Goal: Information Seeking & Learning: Learn about a topic

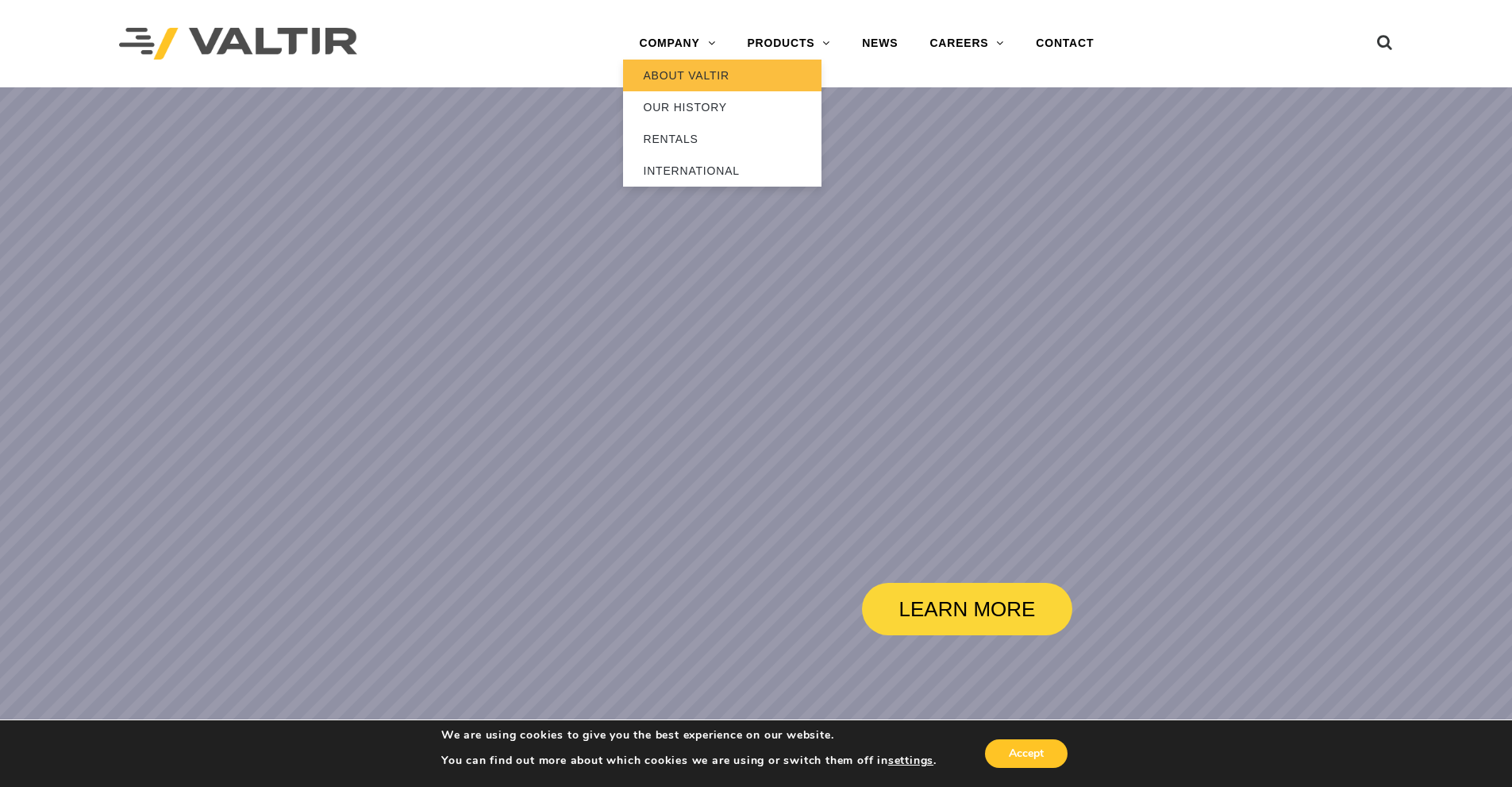
click at [696, 78] on link "ABOUT VALTIR" at bounding box center [721, 75] width 198 height 32
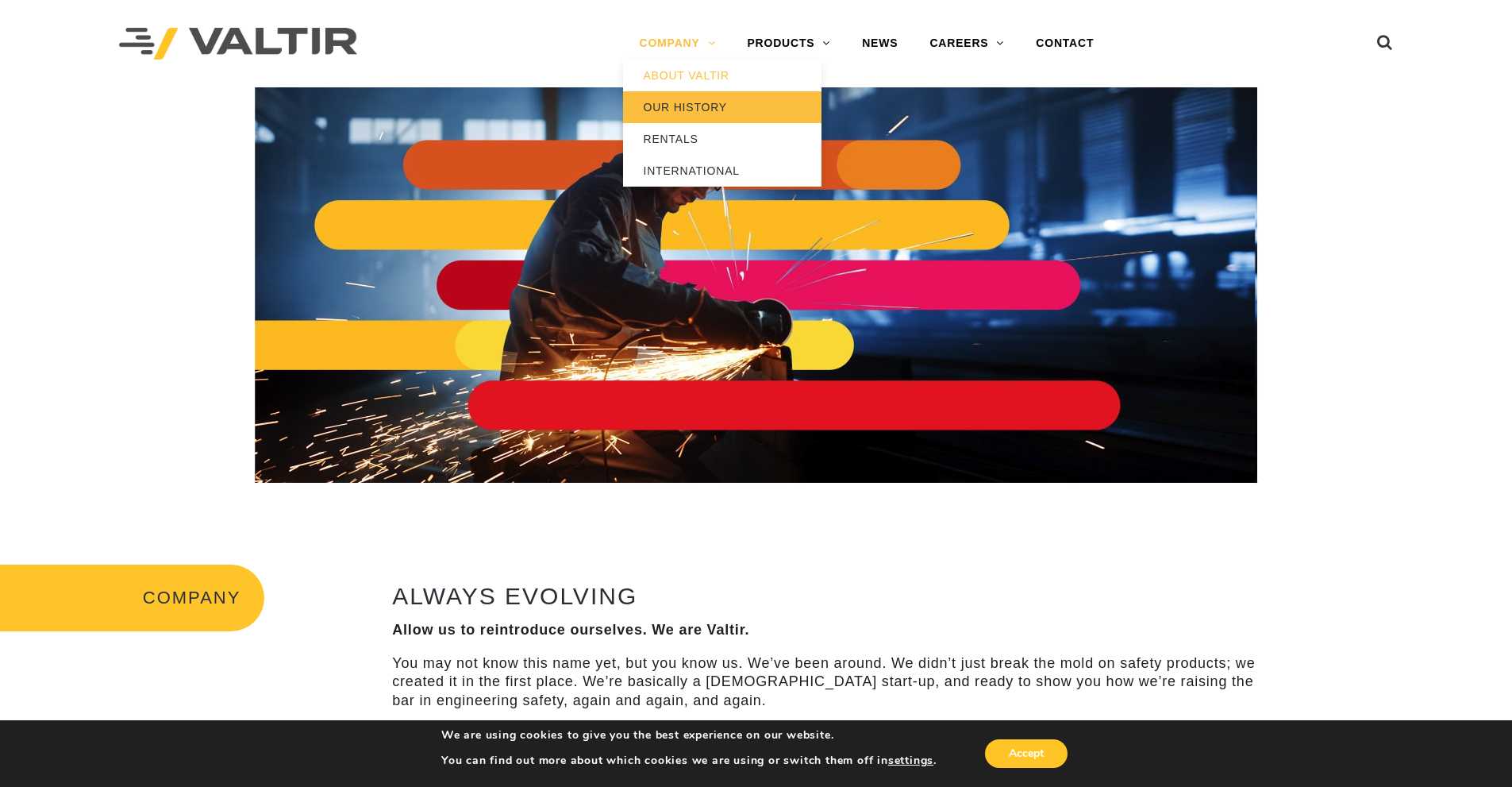
click at [683, 108] on link "OUR HISTORY" at bounding box center [721, 107] width 198 height 32
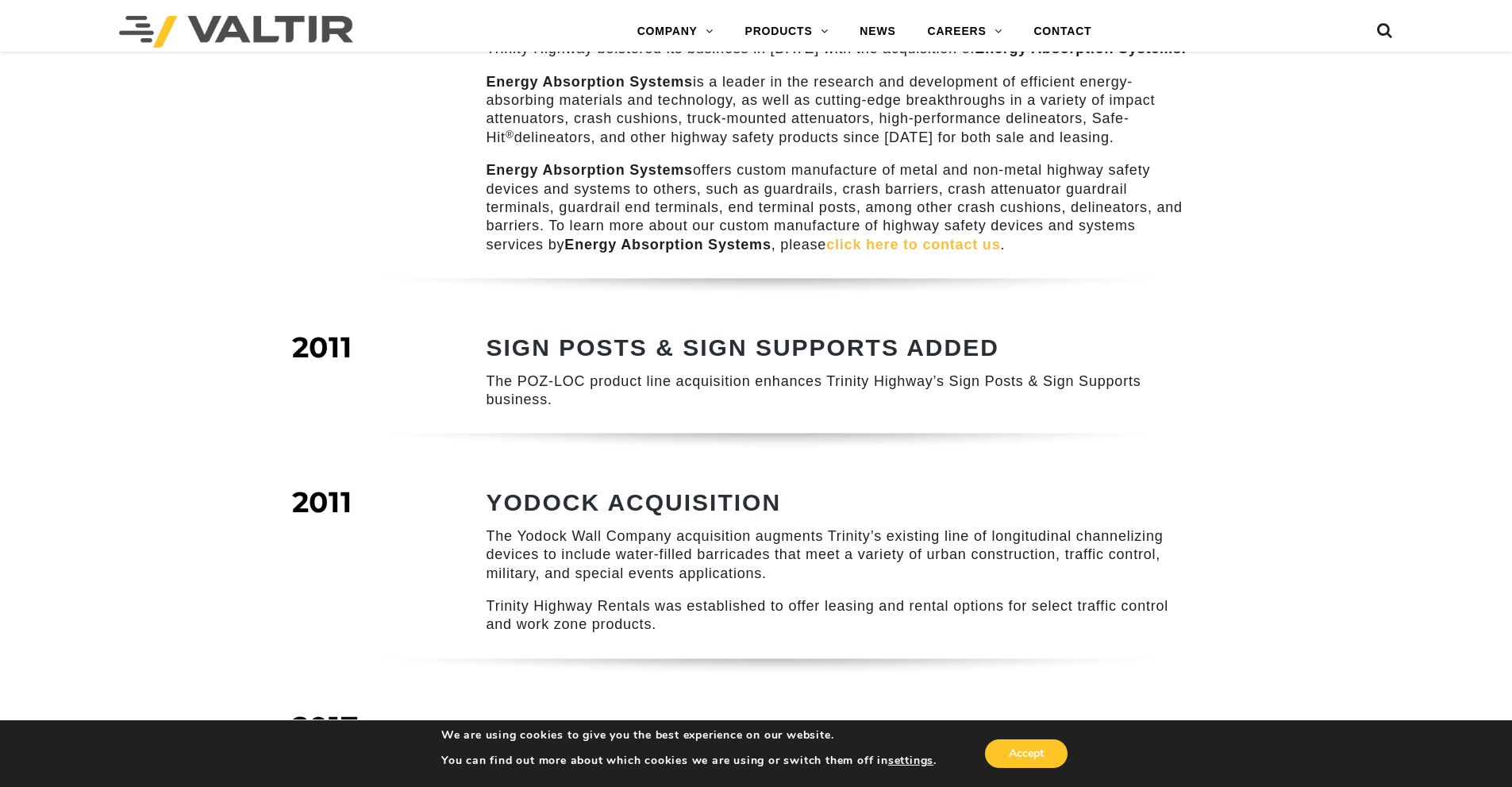
scroll to position [1508, 0]
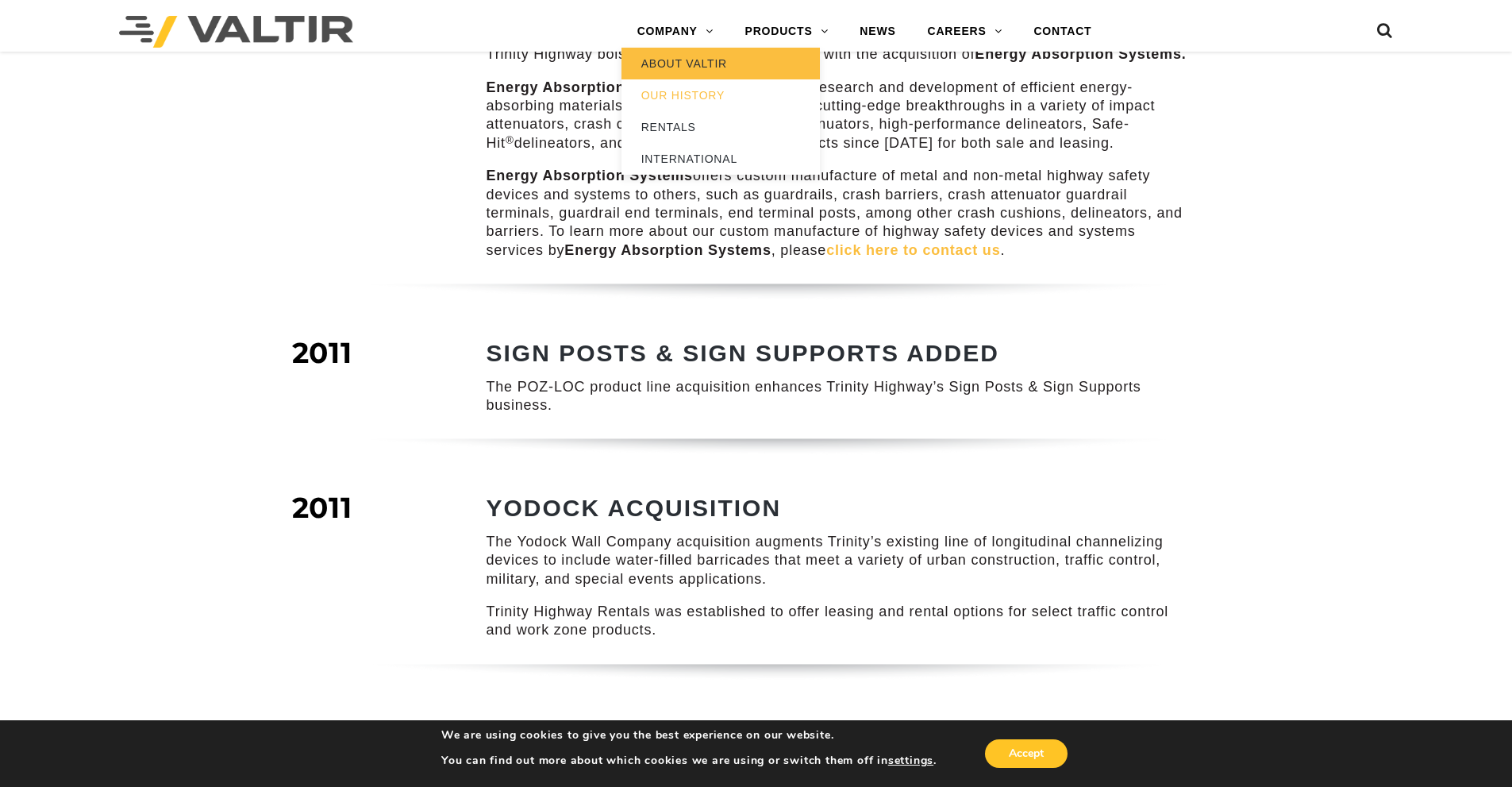
click at [684, 60] on link "ABOUT VALTIR" at bounding box center [720, 63] width 198 height 32
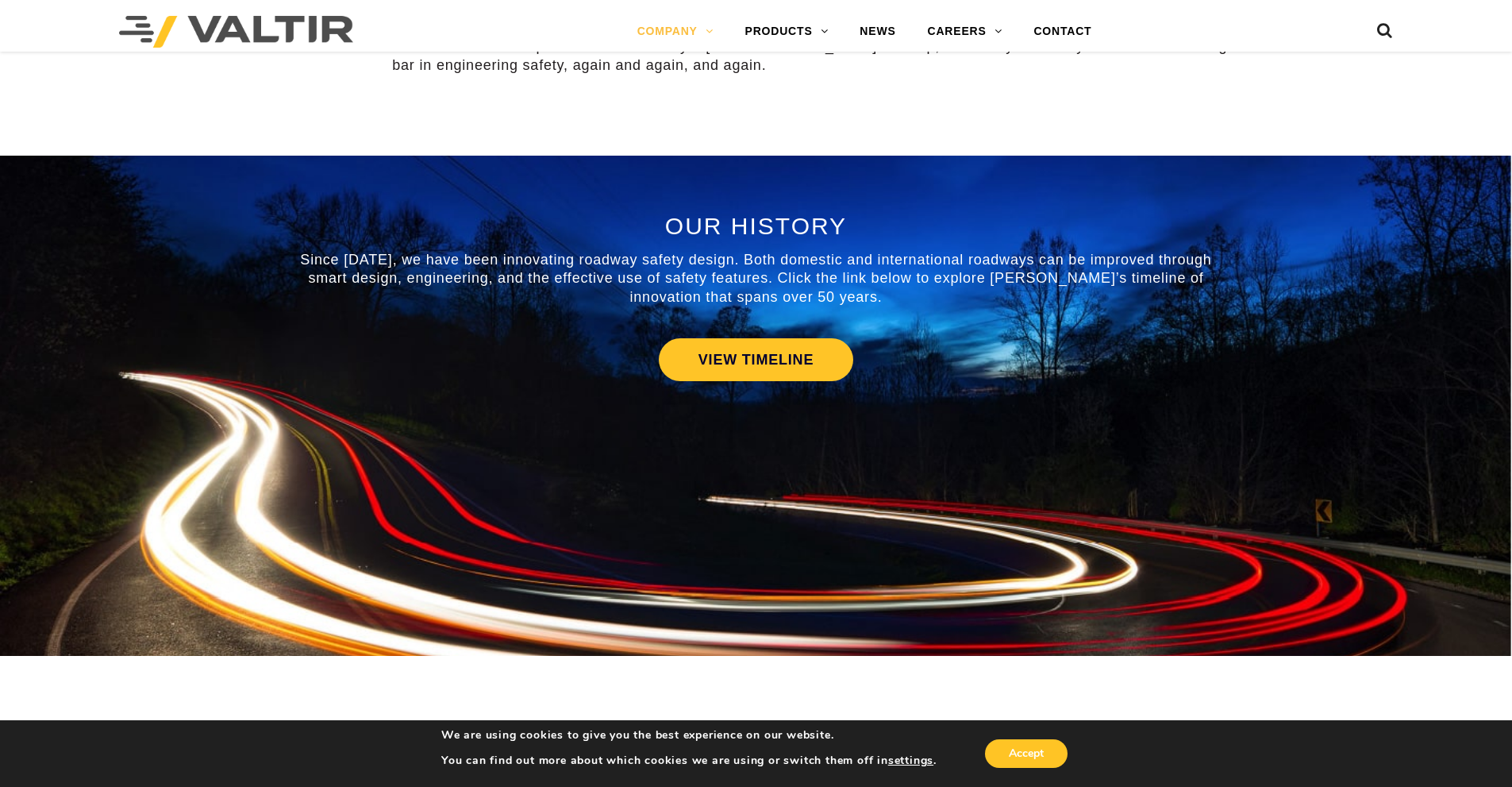
scroll to position [715, 0]
